Goal: Obtain resource: Download file/media

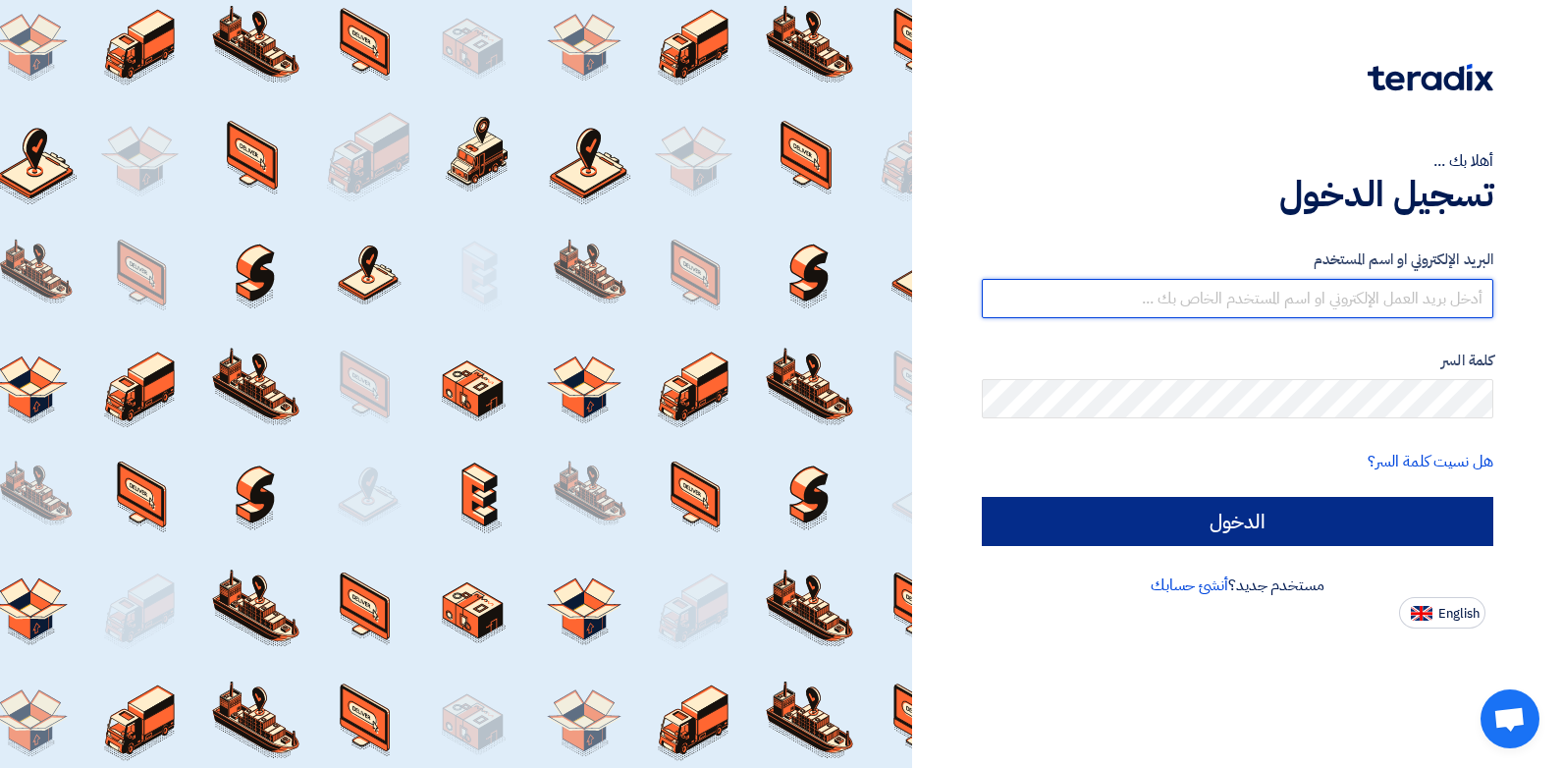
type input "[EMAIL_ADDRESS][DOMAIN_NAME]"
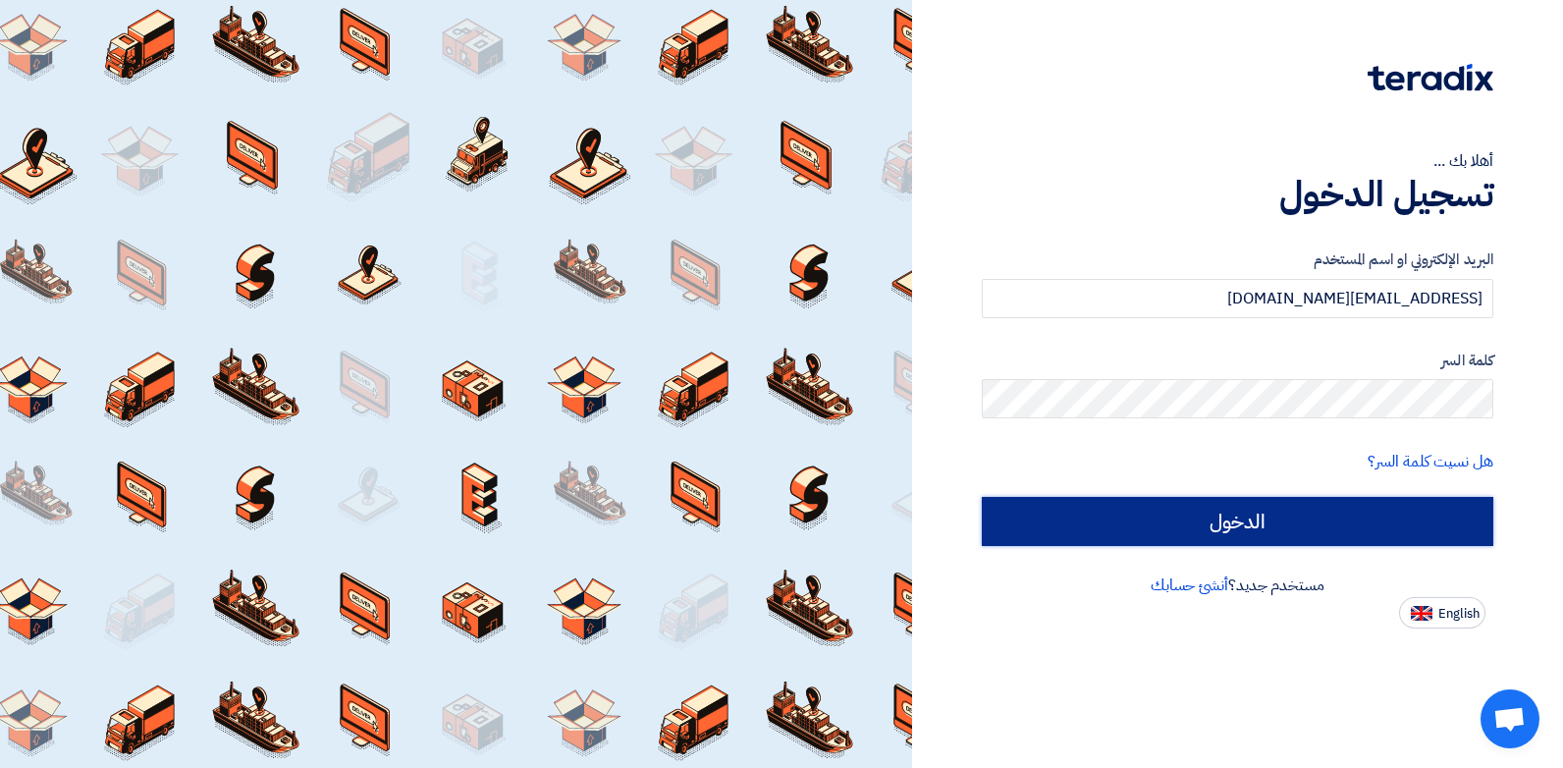
click at [1421, 515] on input "الدخول" at bounding box center [1237, 521] width 511 height 49
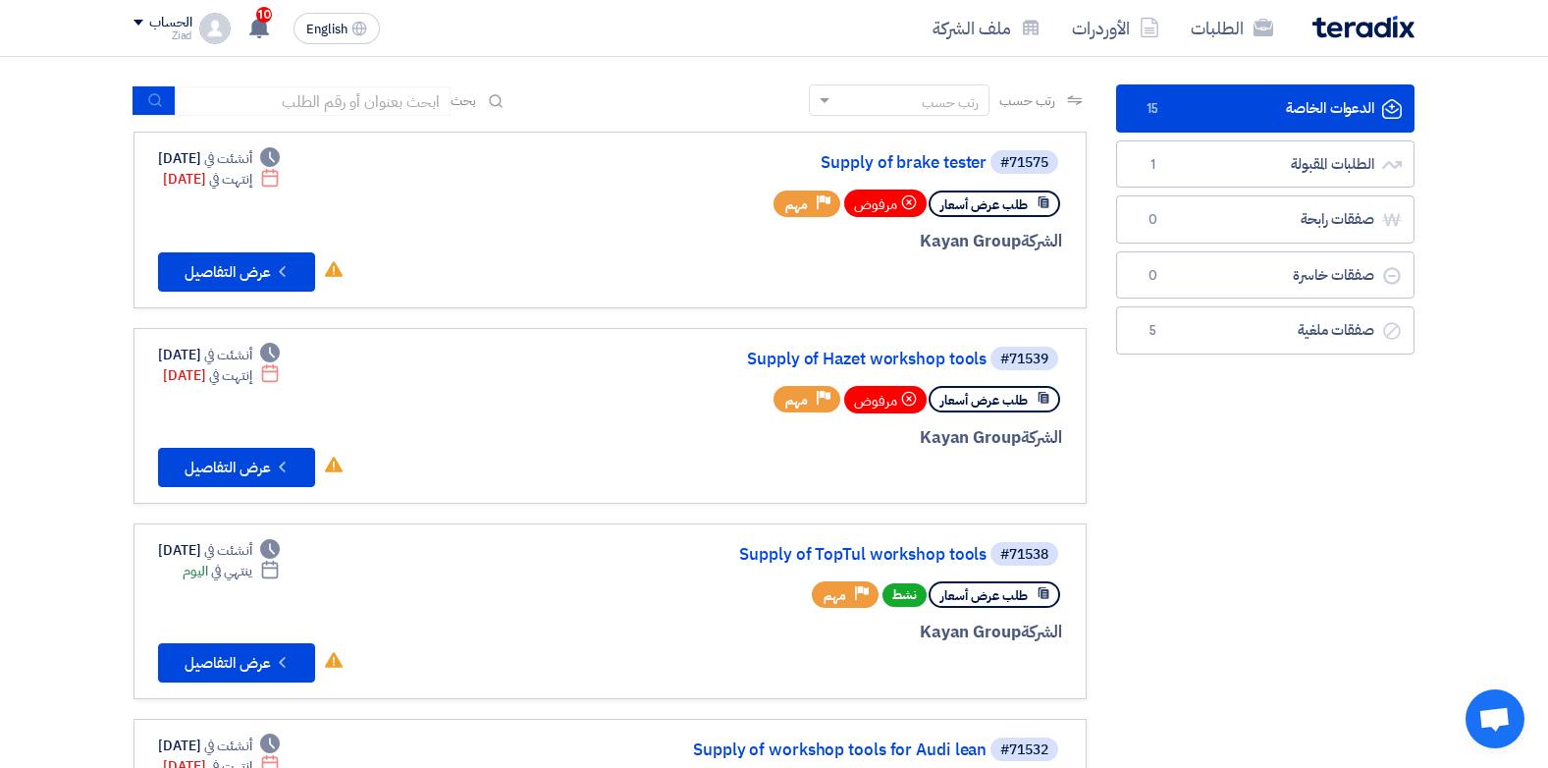
scroll to position [172, 0]
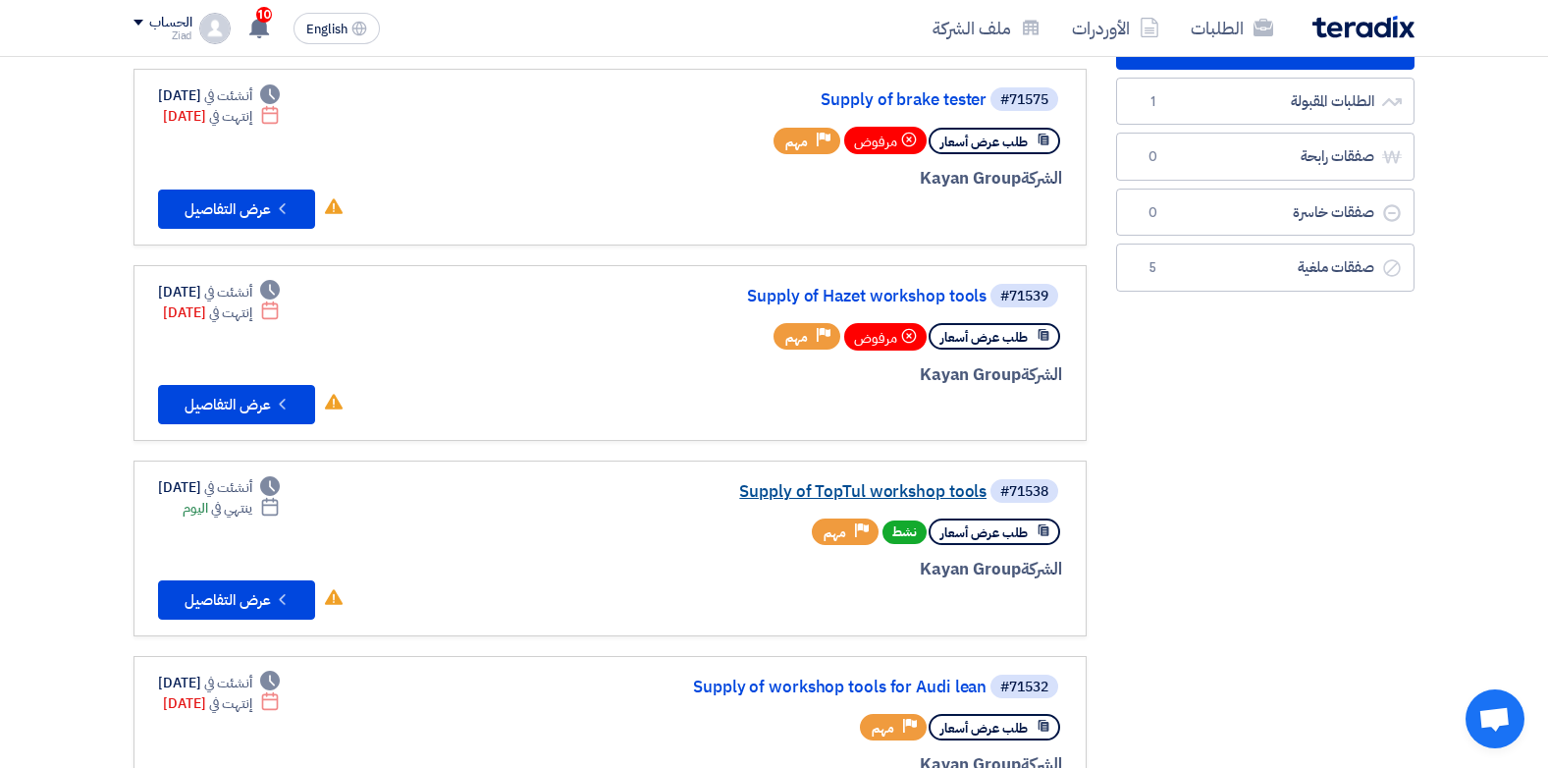
click at [859, 488] on link "Supply of TopTul workshop tools" at bounding box center [790, 492] width 393 height 18
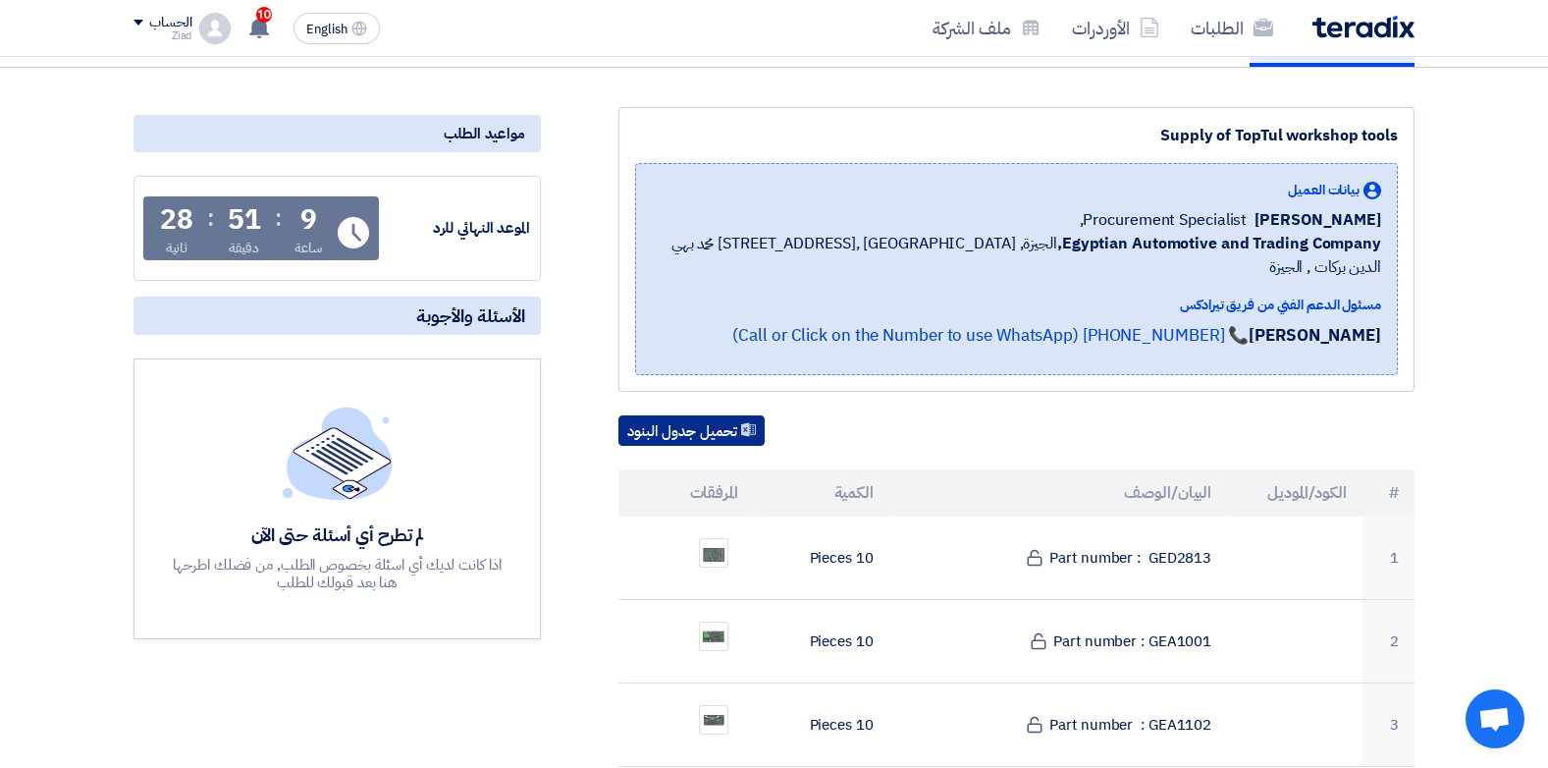
scroll to position [196, 0]
click at [667, 414] on button "تحميل جدول البنود" at bounding box center [691, 429] width 146 height 31
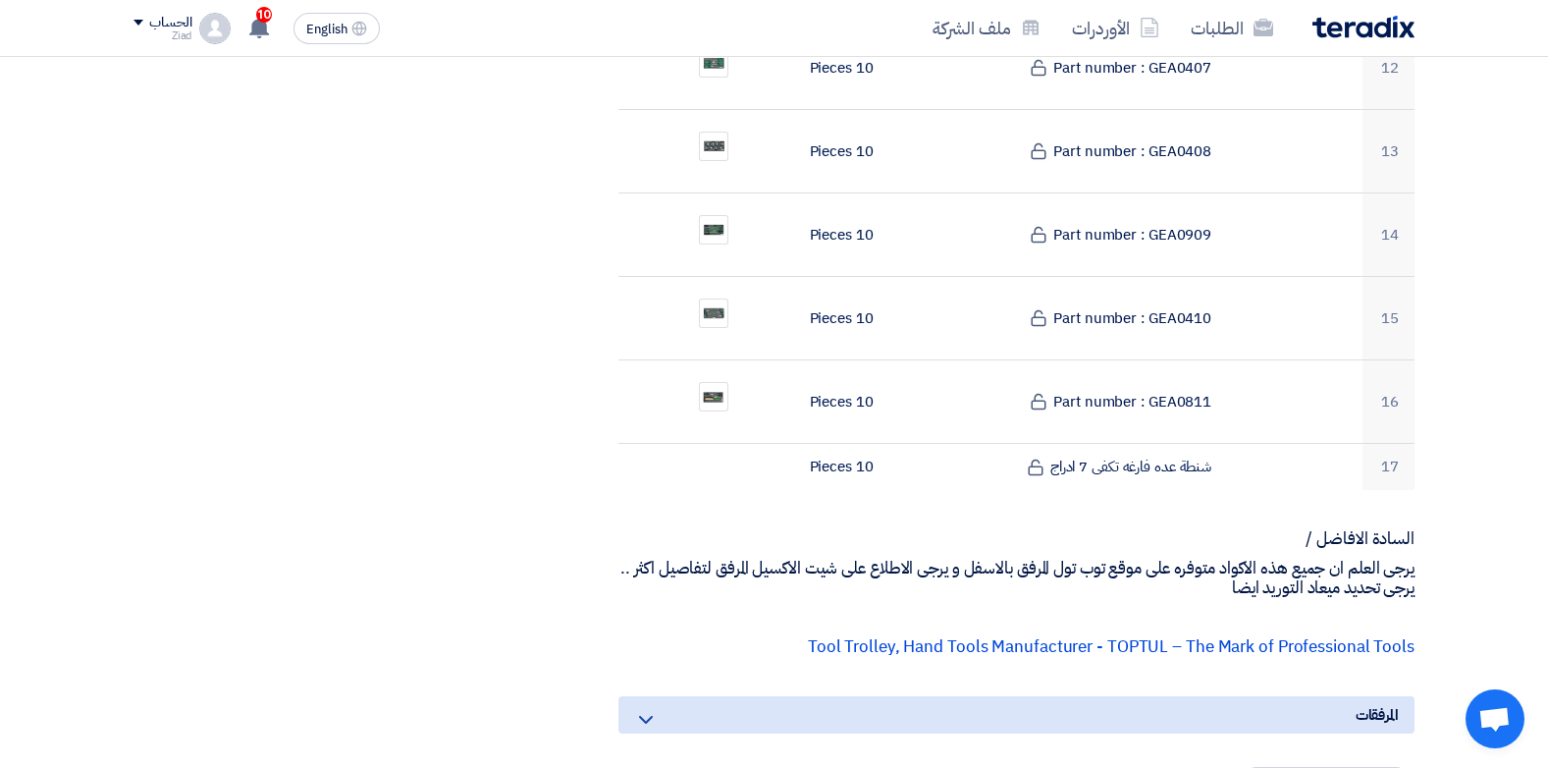
scroll to position [1620, 0]
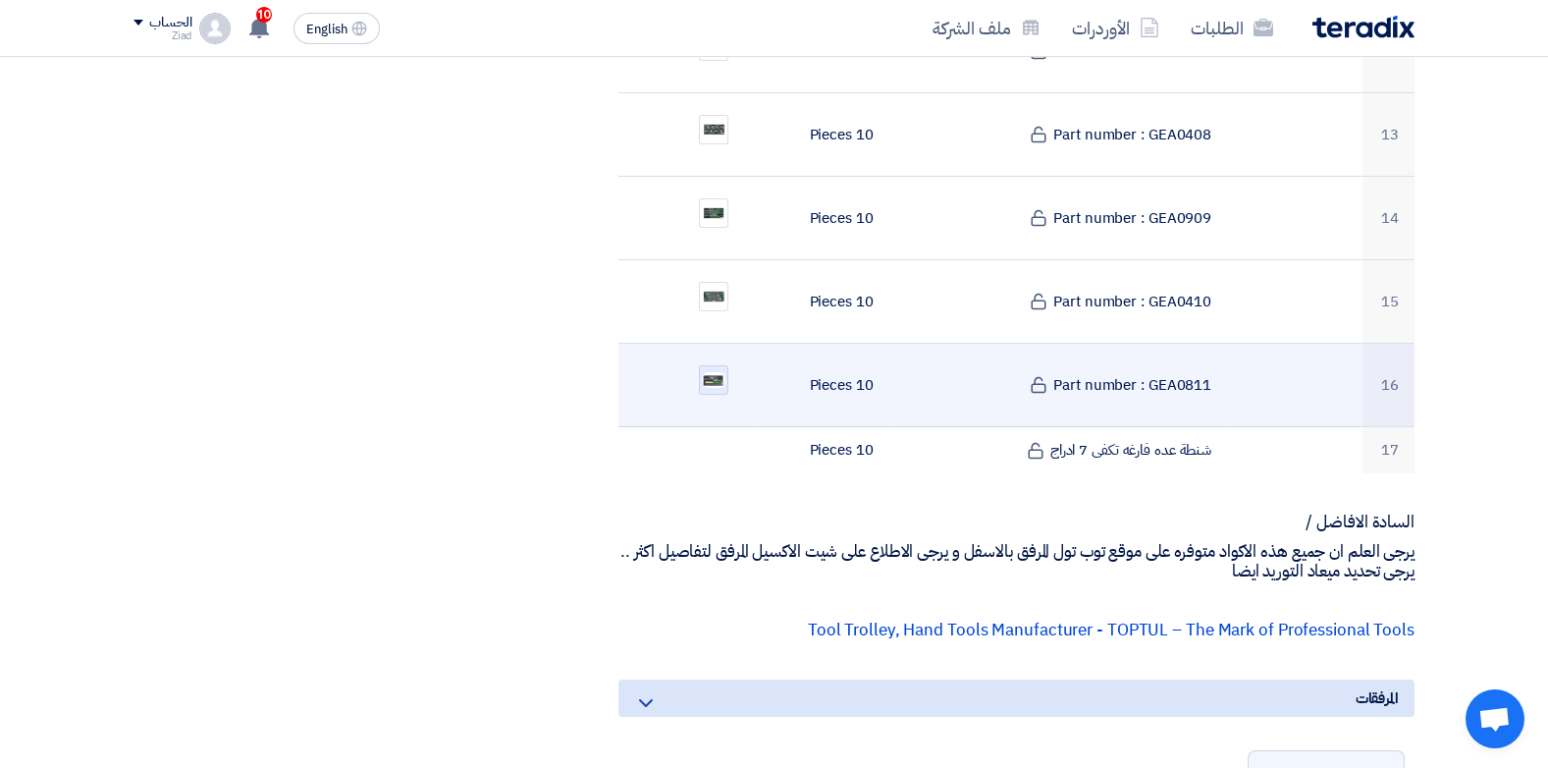
click at [716, 370] on img at bounding box center [713, 380] width 27 height 20
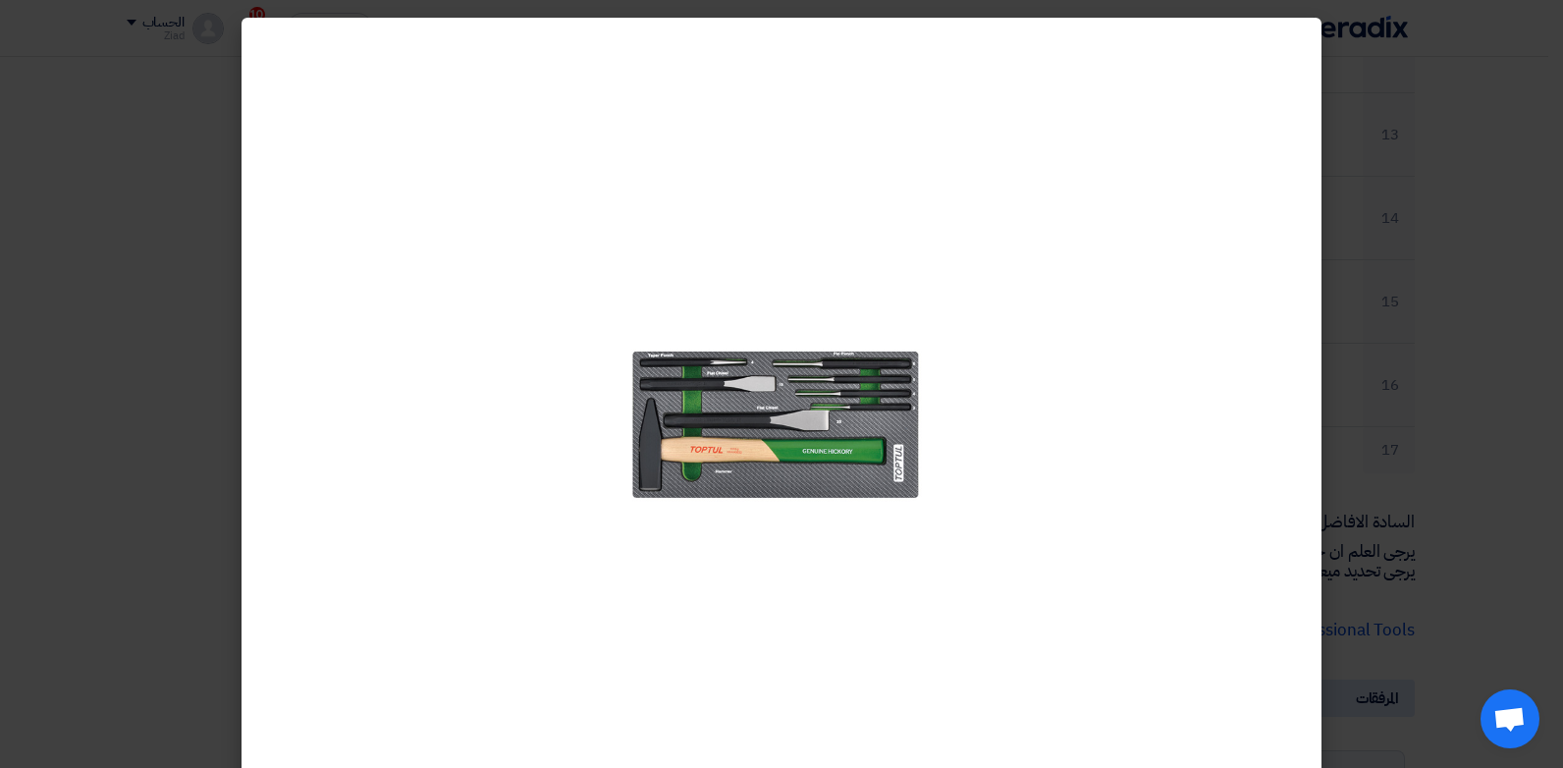
click at [1391, 257] on modal-container at bounding box center [781, 384] width 1563 height 768
